Goal: Navigation & Orientation: Find specific page/section

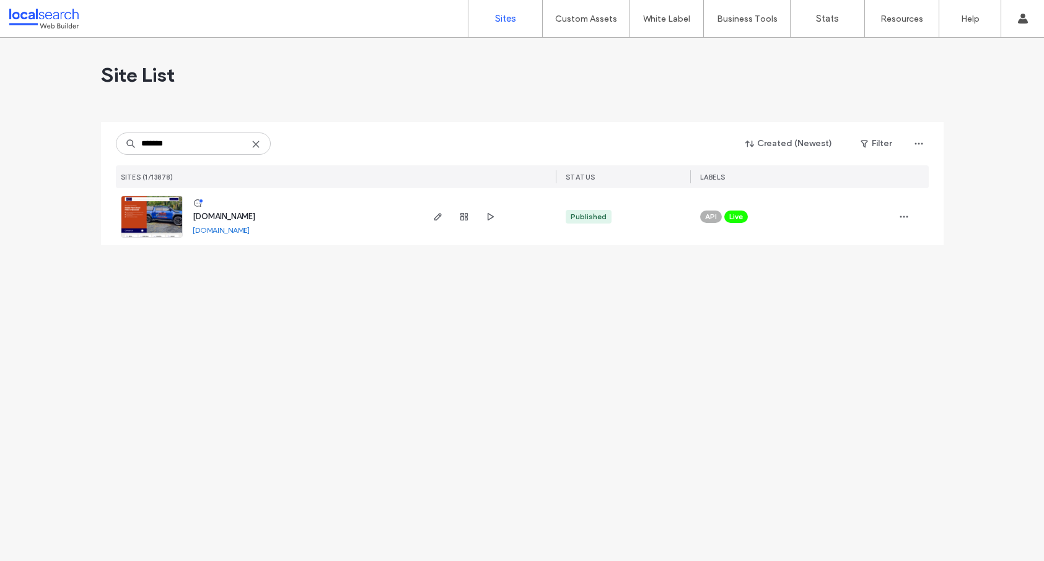
type input "*******"
click at [224, 215] on span "[DOMAIN_NAME]" at bounding box center [224, 216] width 63 height 9
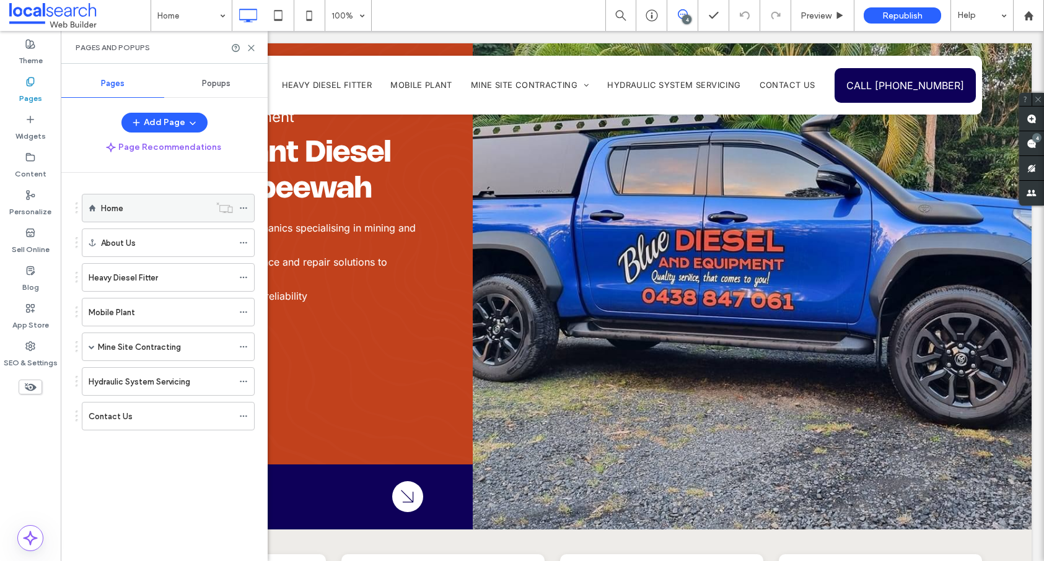
click at [243, 208] on use at bounding box center [243, 208] width 7 height 2
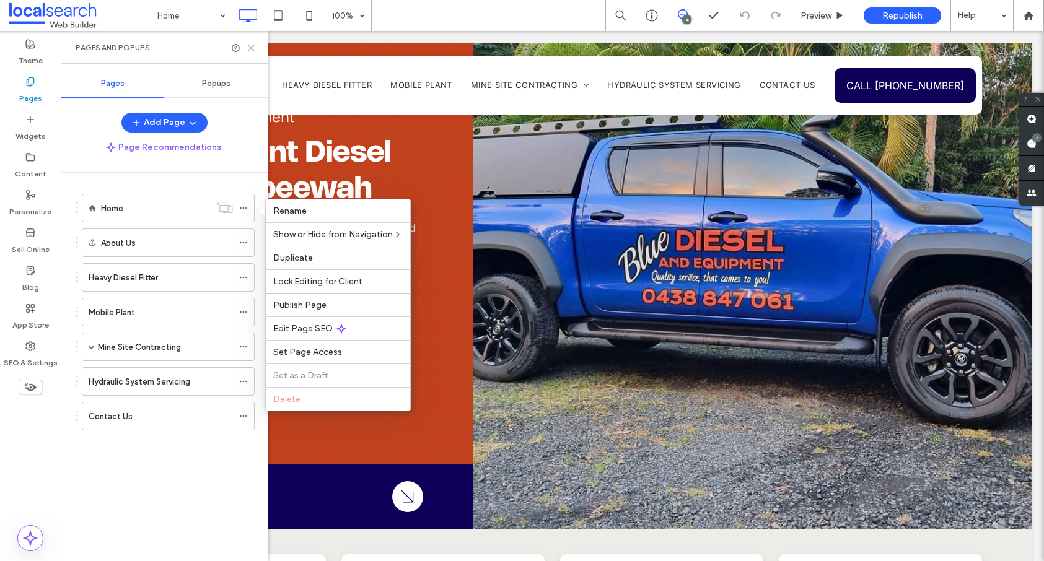
drag, startPoint x: 190, startPoint y: 19, endPoint x: 251, endPoint y: 50, distance: 68.1
click at [251, 50] on icon at bounding box center [250, 47] width 9 height 9
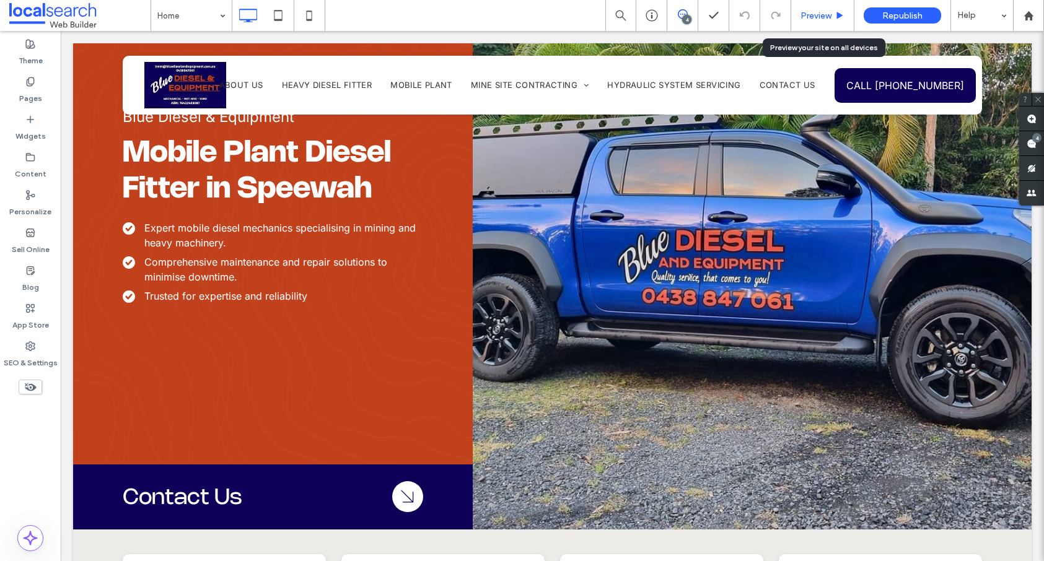
click at [796, 14] on div "Preview" at bounding box center [822, 16] width 63 height 11
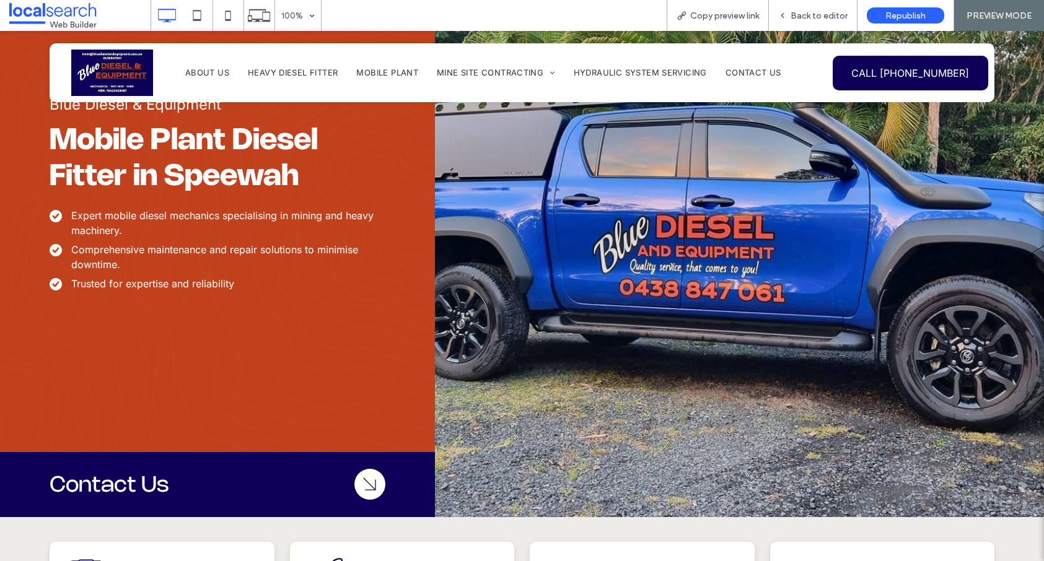
click at [119, 76] on img at bounding box center [112, 73] width 82 height 46
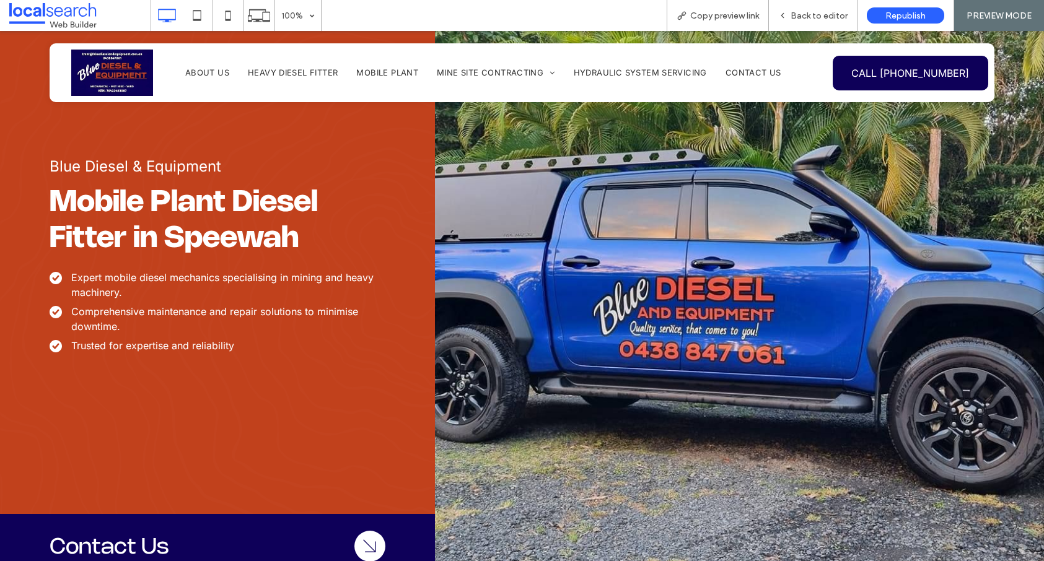
click at [202, 71] on span "About Us" at bounding box center [207, 73] width 44 height 10
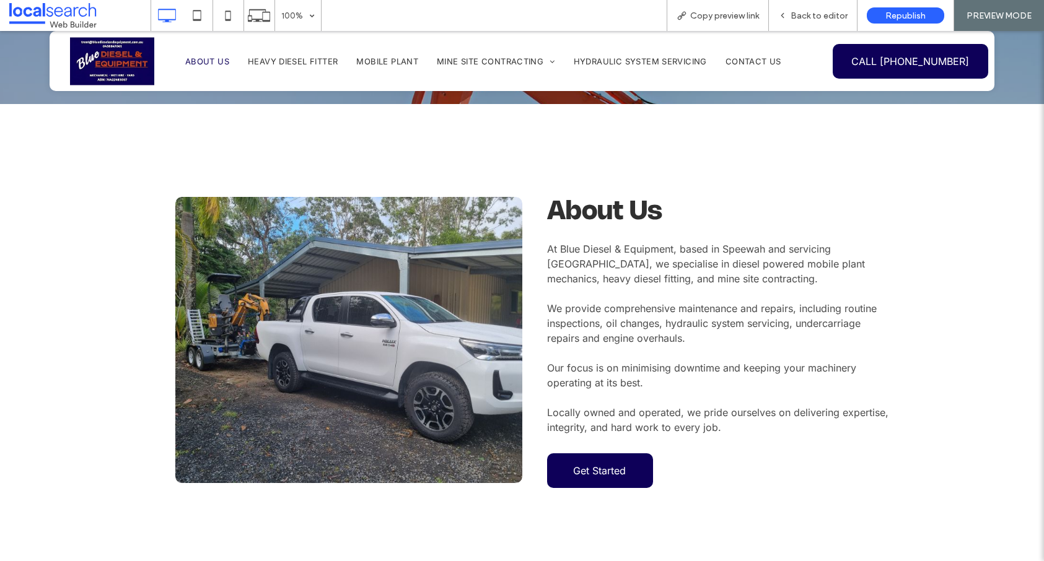
scroll to position [3083, 0]
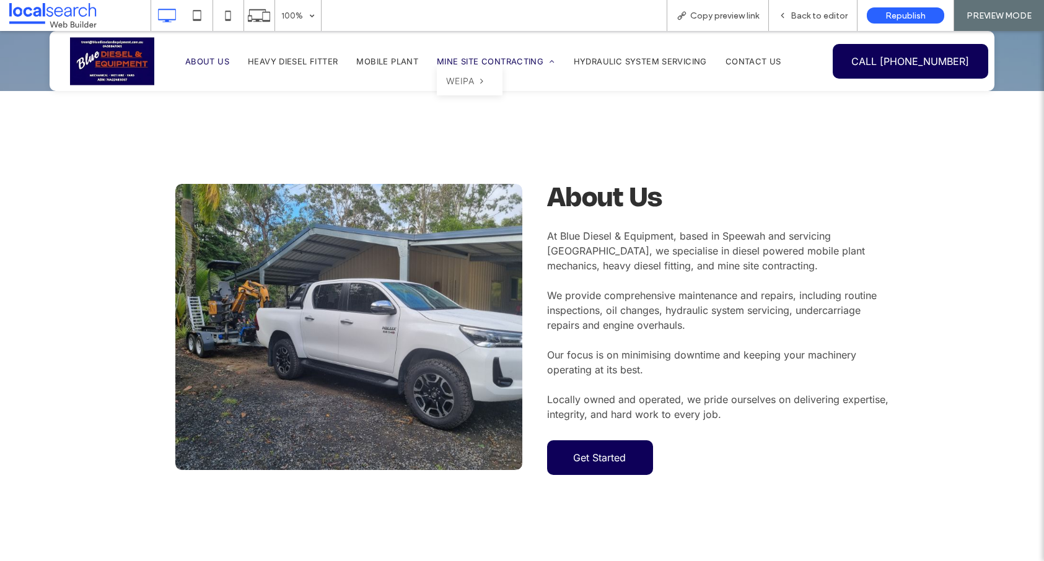
click at [460, 62] on span "Mine Site Contracting" at bounding box center [496, 61] width 118 height 10
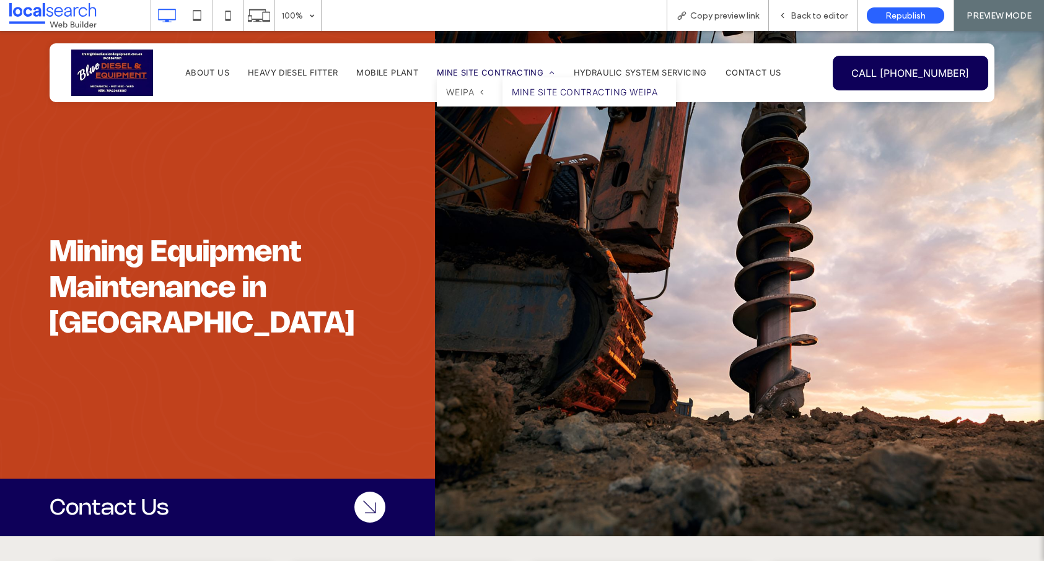
click at [552, 97] on link "Mine Site Contracting Weipa" at bounding box center [588, 91] width 173 height 29
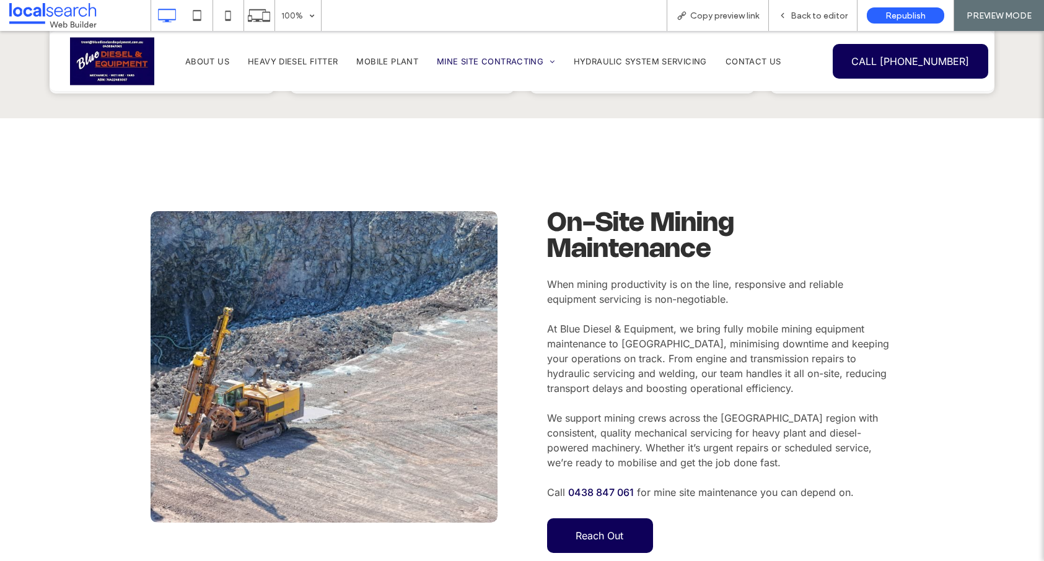
scroll to position [557, 0]
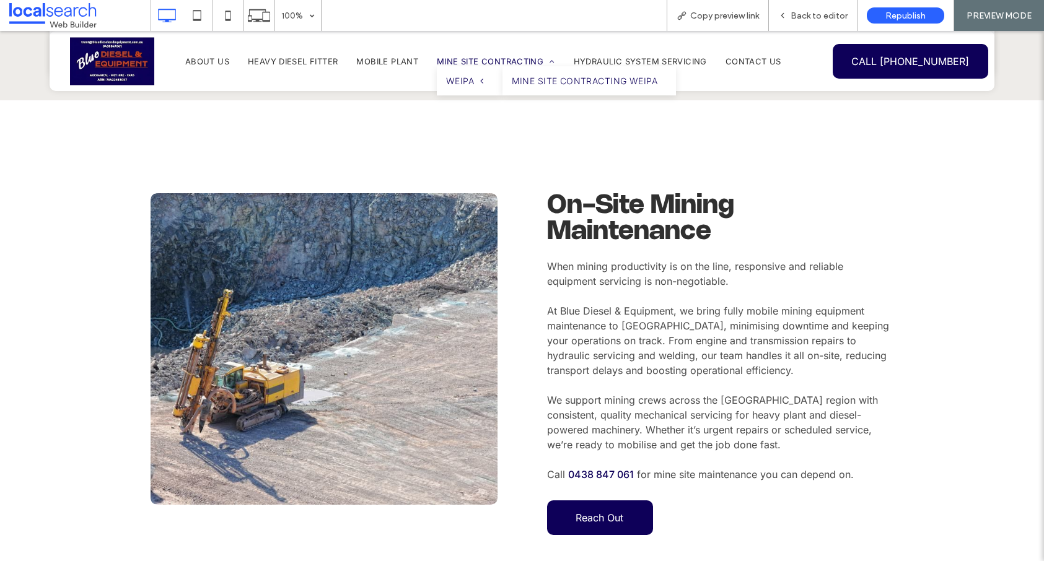
click at [474, 61] on span "Mine Site Contracting" at bounding box center [496, 61] width 118 height 10
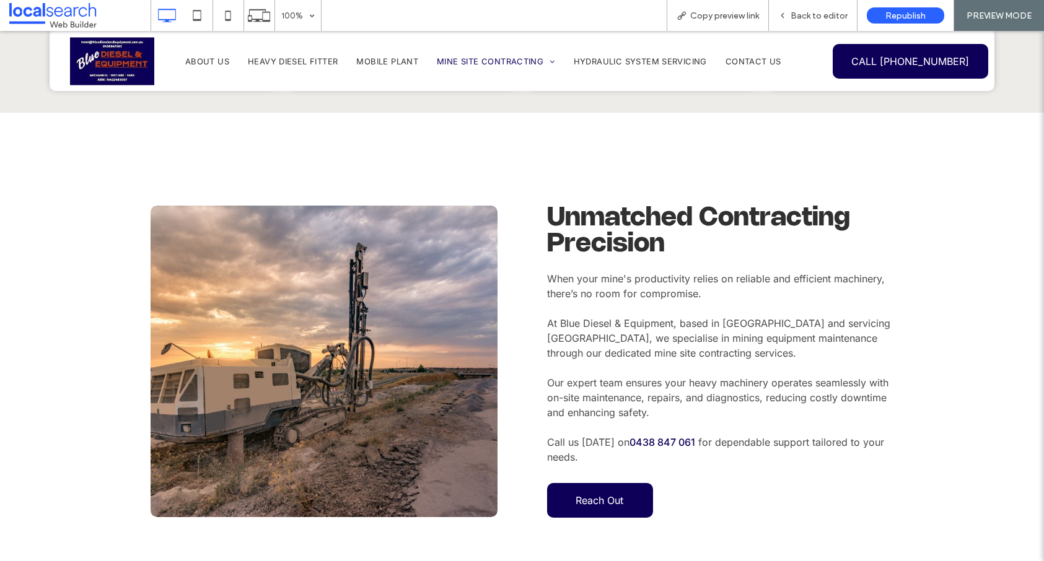
scroll to position [557, 0]
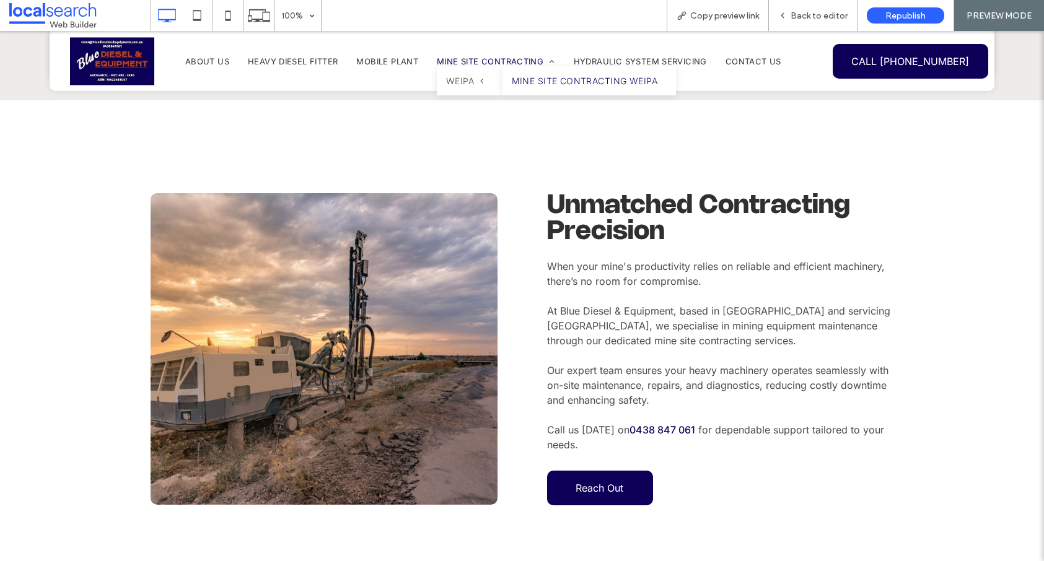
click at [564, 86] on link "Mine Site Contracting Weipa" at bounding box center [588, 80] width 173 height 29
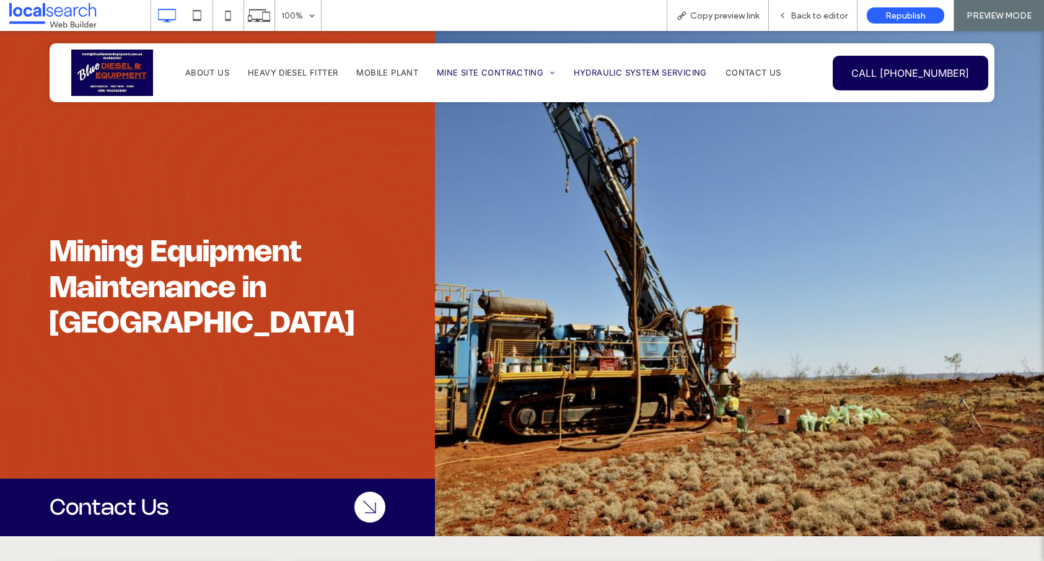
click at [638, 72] on span "Hydraulic System Servicing" at bounding box center [639, 73] width 133 height 10
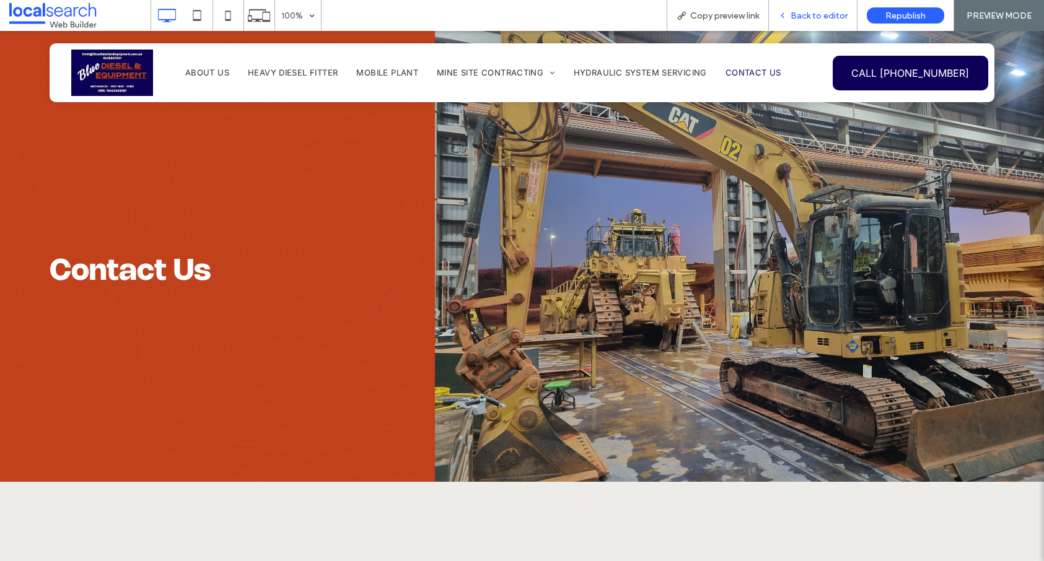
click at [806, 12] on span "Back to editor" at bounding box center [818, 16] width 57 height 11
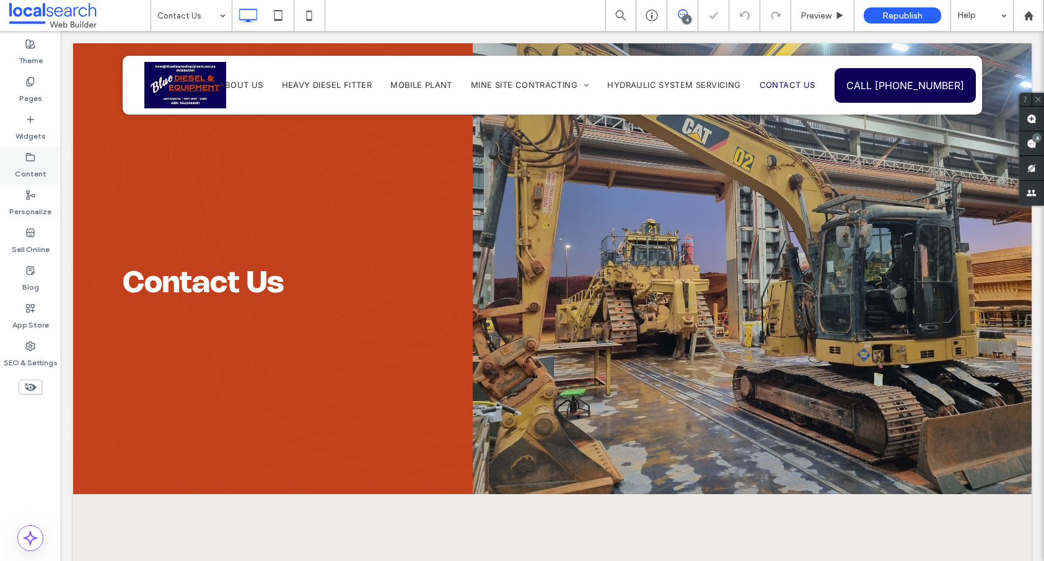
click at [28, 166] on label "Content" at bounding box center [31, 170] width 32 height 17
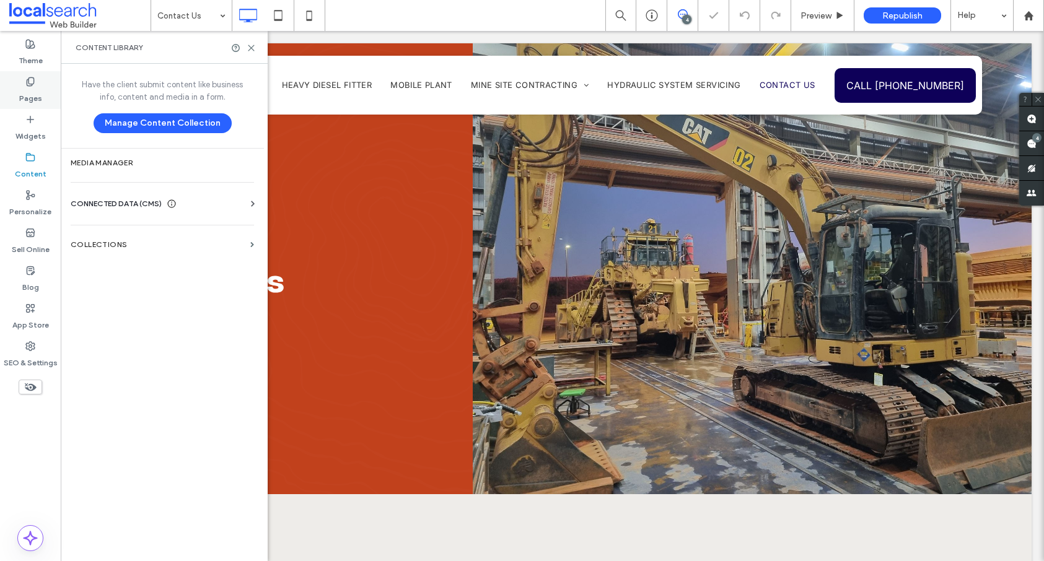
click at [30, 101] on label "Pages" at bounding box center [30, 95] width 23 height 17
